Goal: Transaction & Acquisition: Download file/media

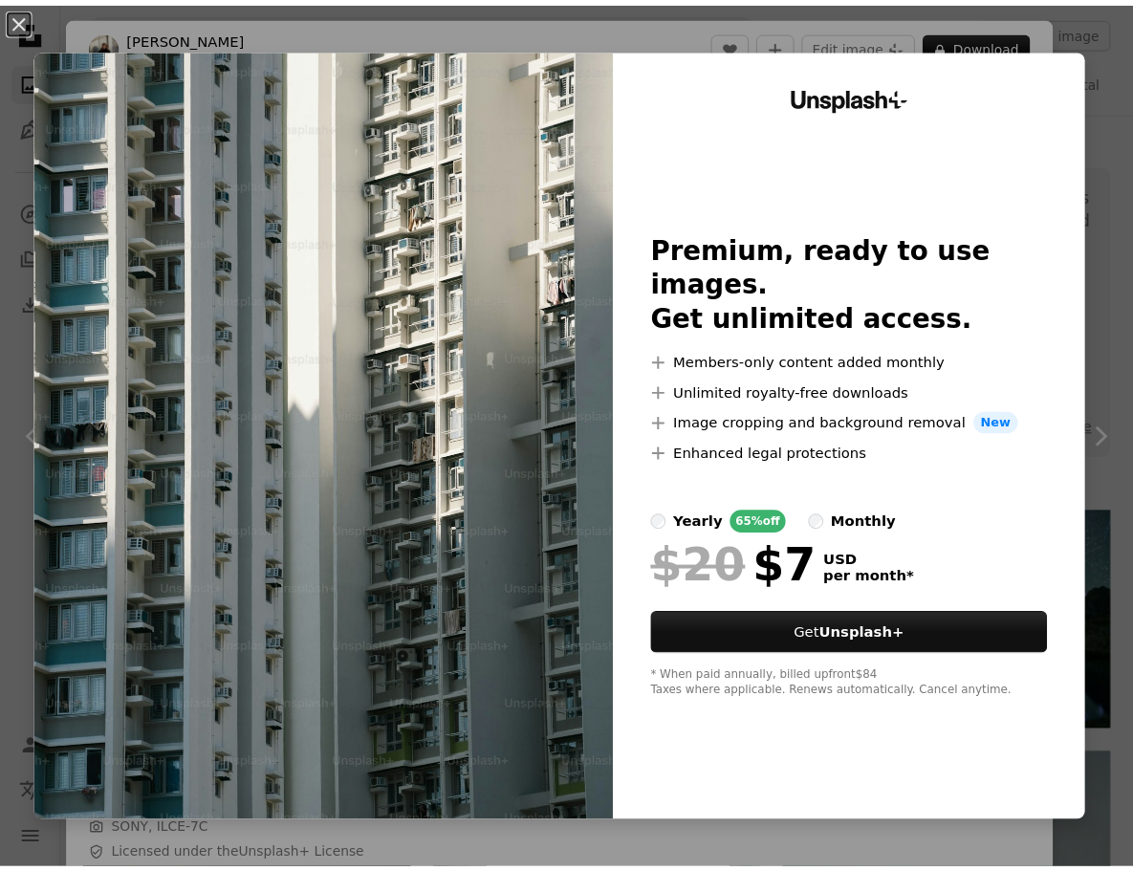
scroll to position [202, 0]
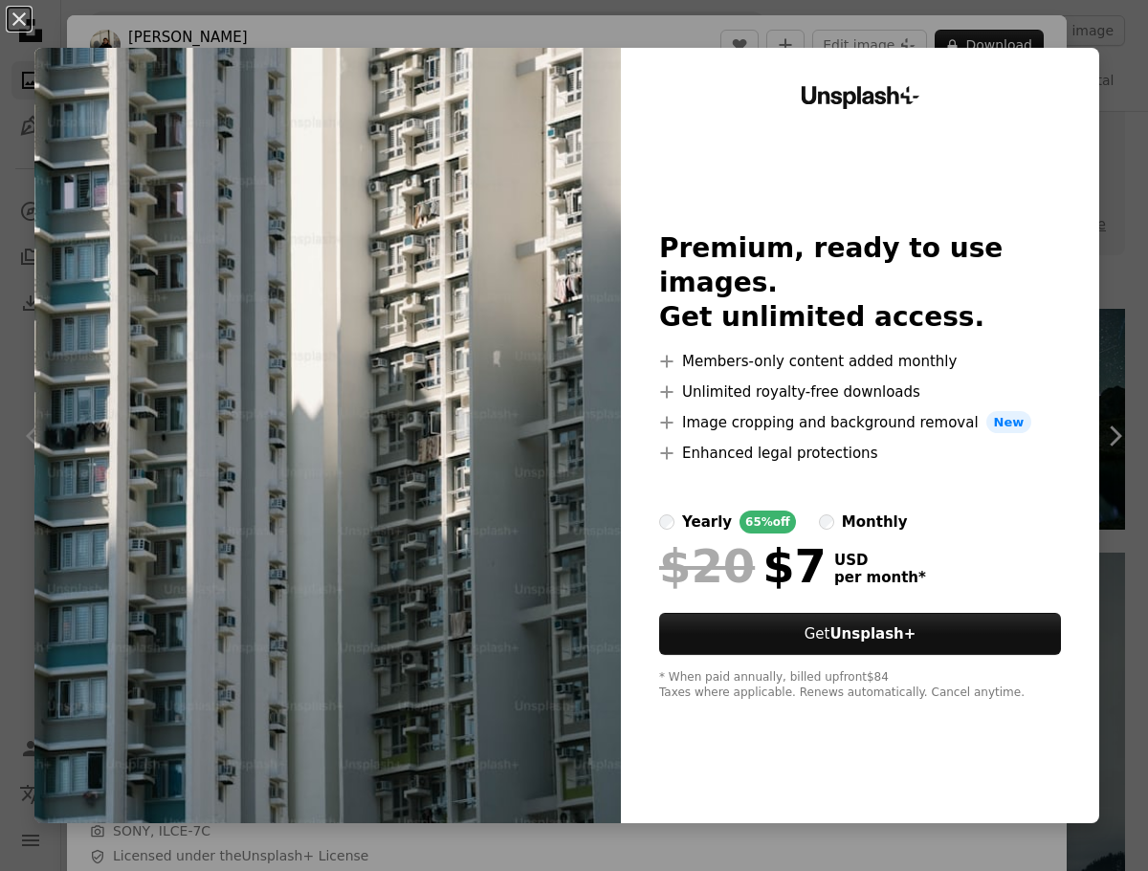
click at [1060, 20] on div "An X shape Unsplash+ Premium, ready to use images. Get unlimited access. A plus…" at bounding box center [574, 435] width 1148 height 871
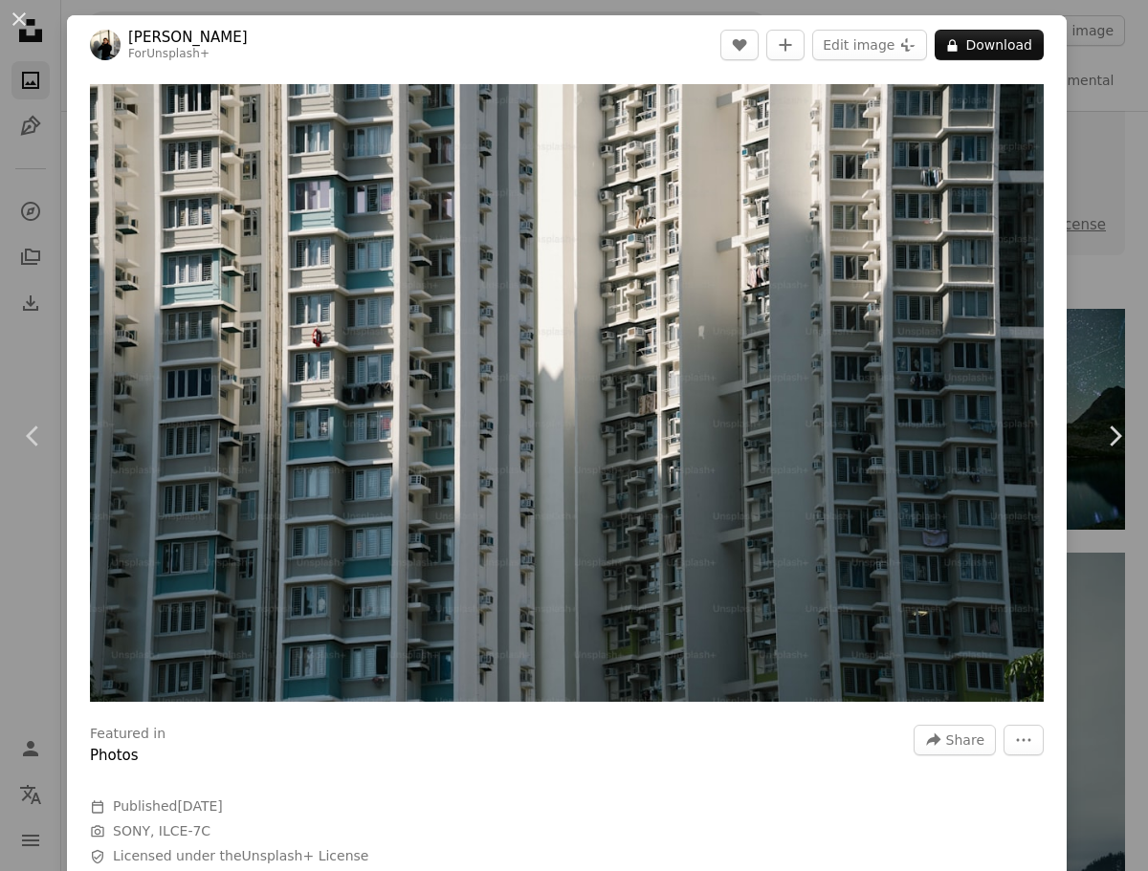
click at [1082, 84] on div "An X shape Chevron left Chevron right [PERSON_NAME] For Unsplash+ A heart A plu…" at bounding box center [574, 435] width 1148 height 871
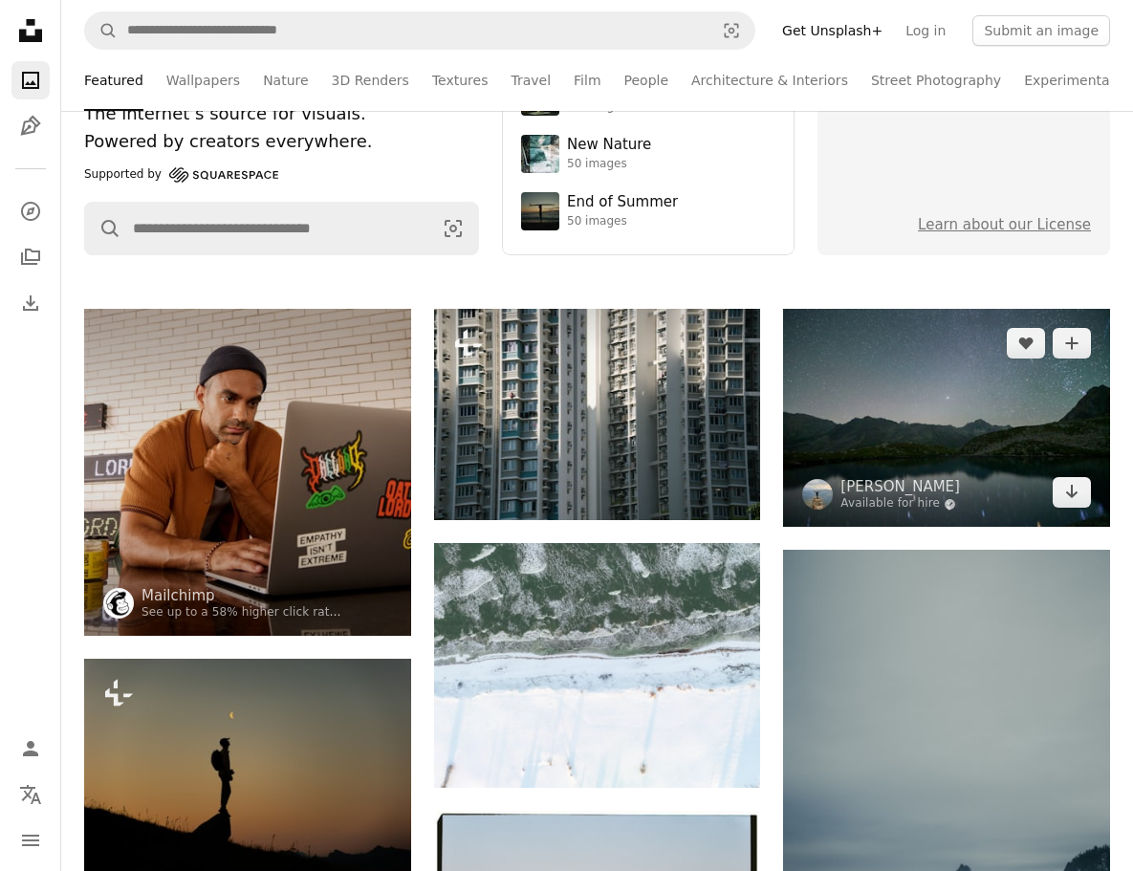
click at [999, 339] on img at bounding box center [946, 418] width 327 height 218
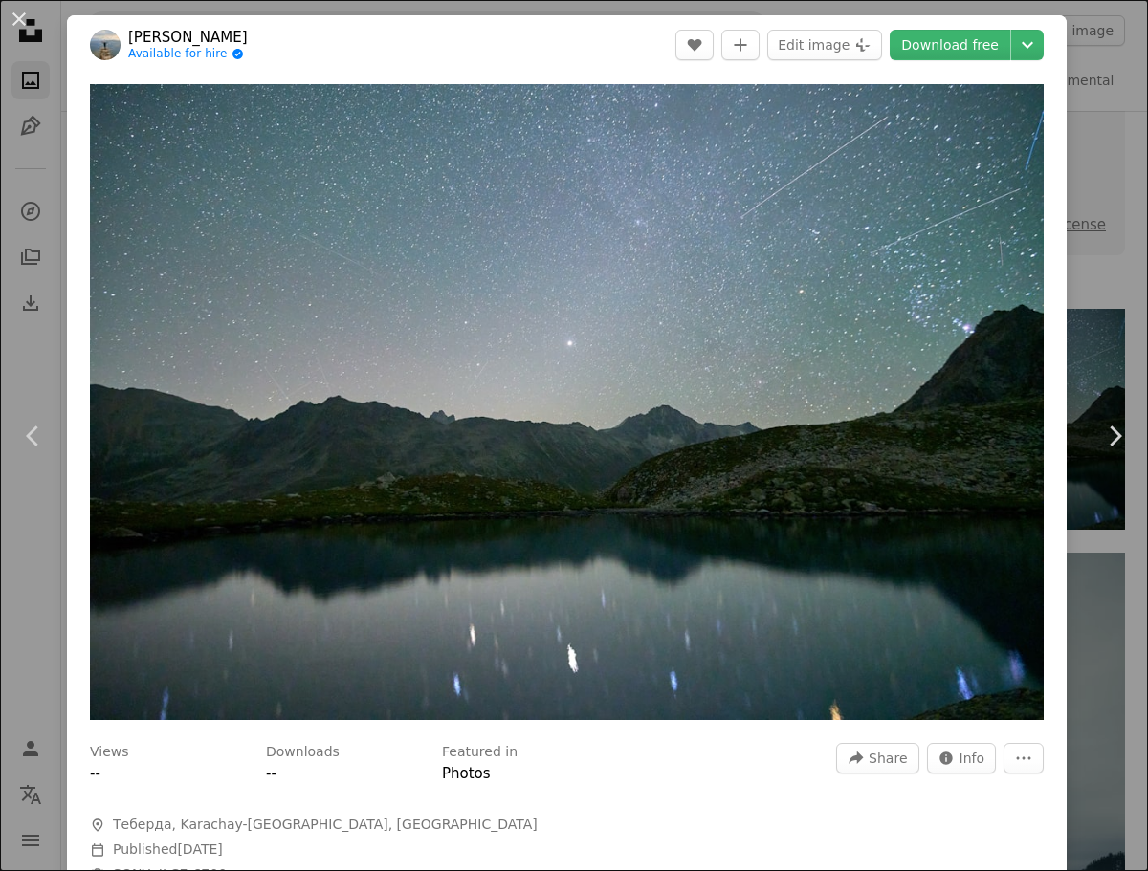
click at [1074, 241] on div "An X shape Chevron left Chevron right [PERSON_NAME] Available for hire A checkm…" at bounding box center [574, 435] width 1148 height 871
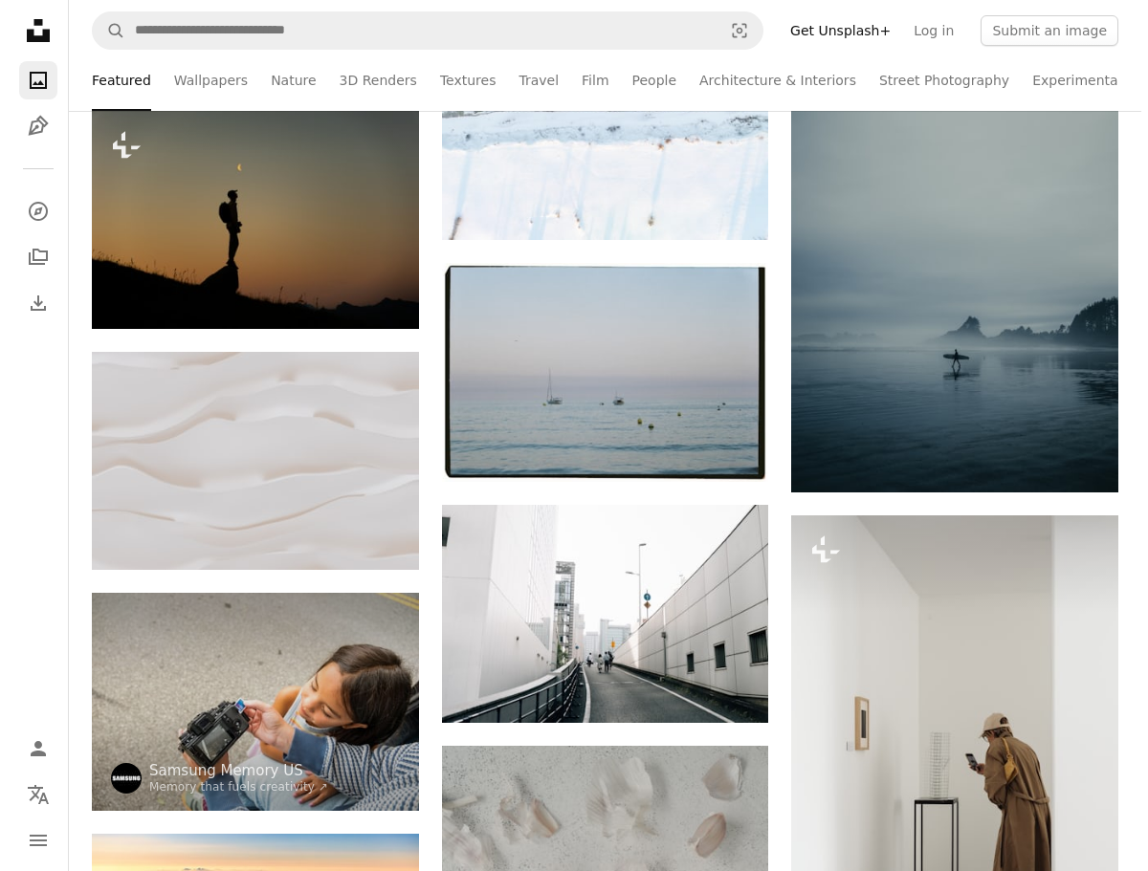
scroll to position [942, 0]
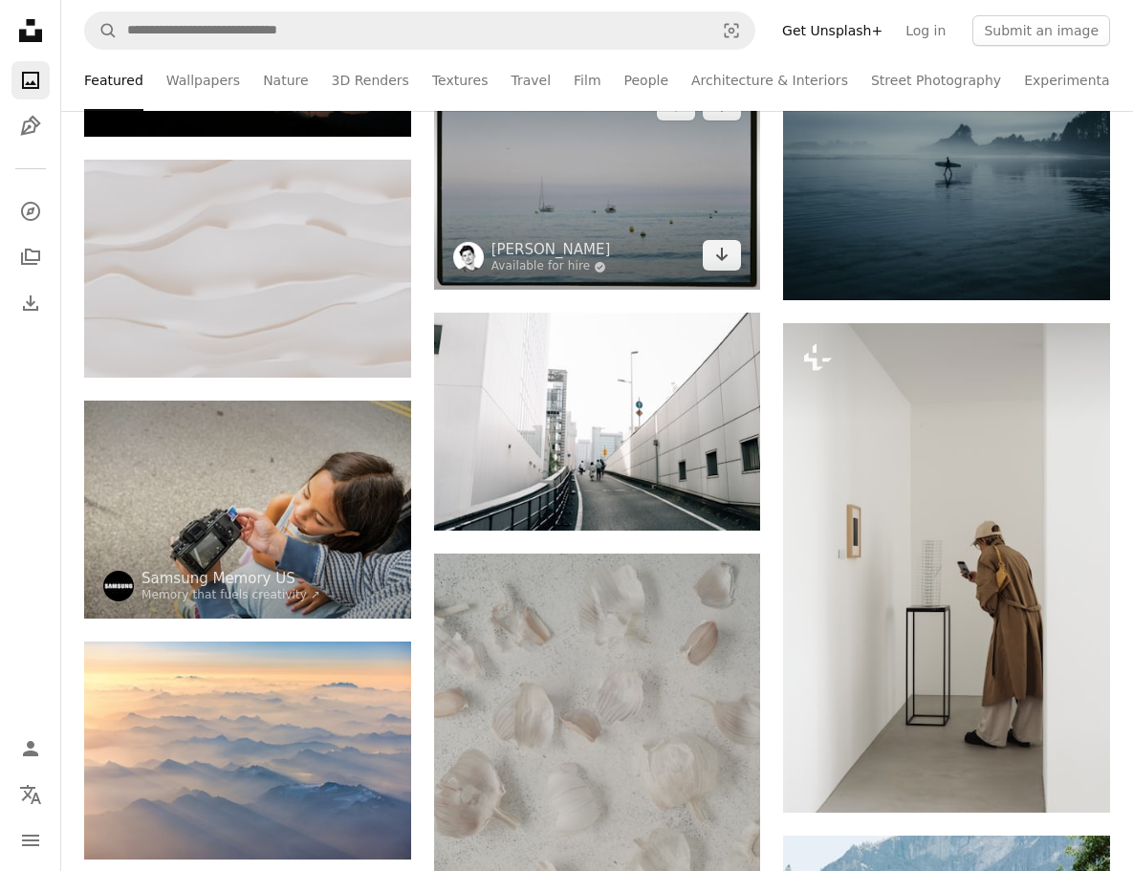
click at [606, 208] on img at bounding box center [597, 180] width 327 height 219
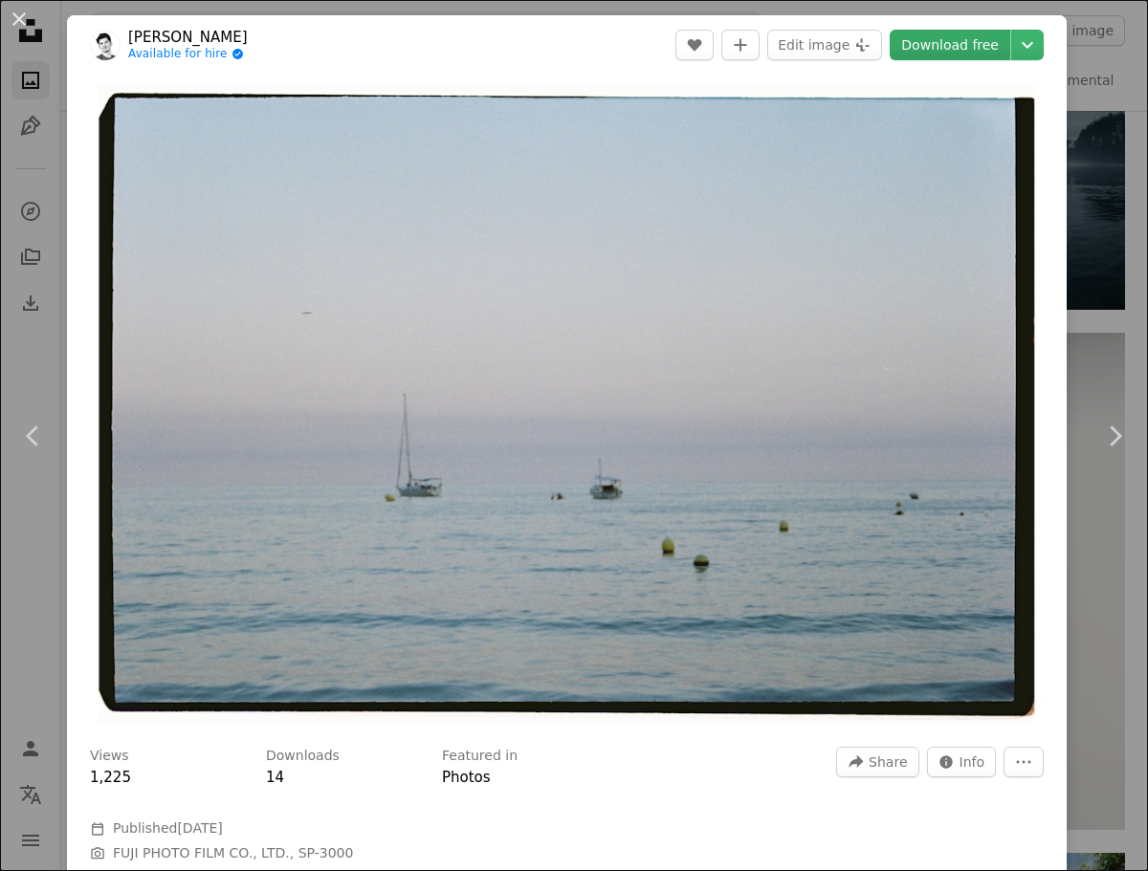
click at [941, 44] on link "Download free" at bounding box center [949, 45] width 120 height 31
